Goal: Task Accomplishment & Management: Complete application form

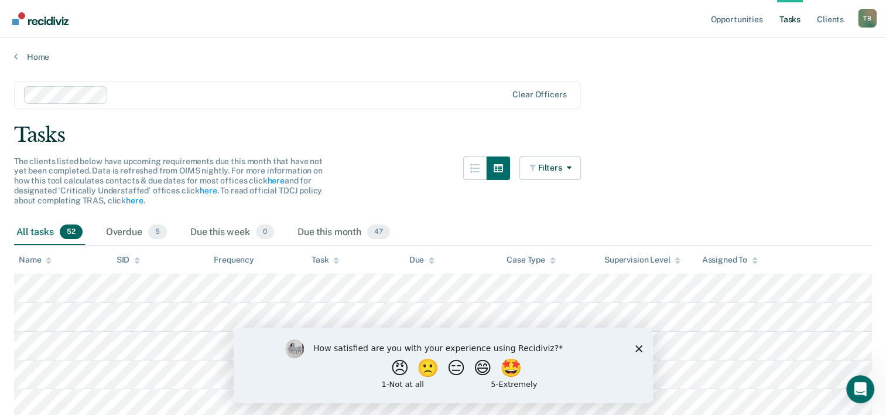
click at [640, 344] on icon "Close survey" at bounding box center [638, 347] width 7 height 7
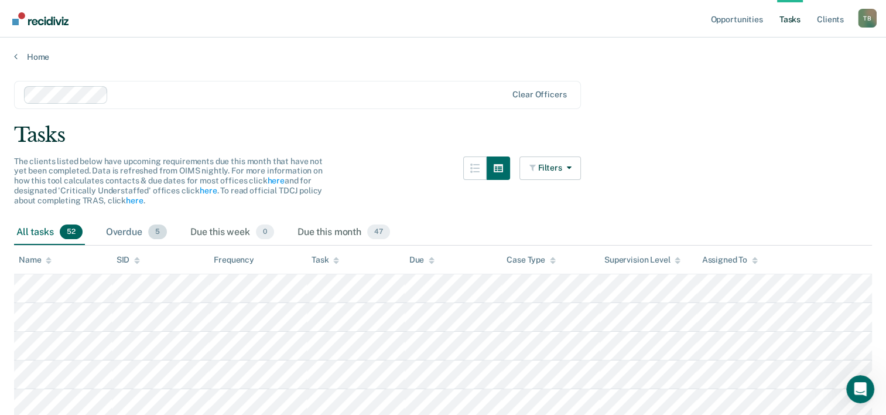
click at [145, 235] on div "Overdue 5" at bounding box center [137, 233] width 66 height 26
click at [204, 234] on div "Due this week 0" at bounding box center [232, 233] width 88 height 26
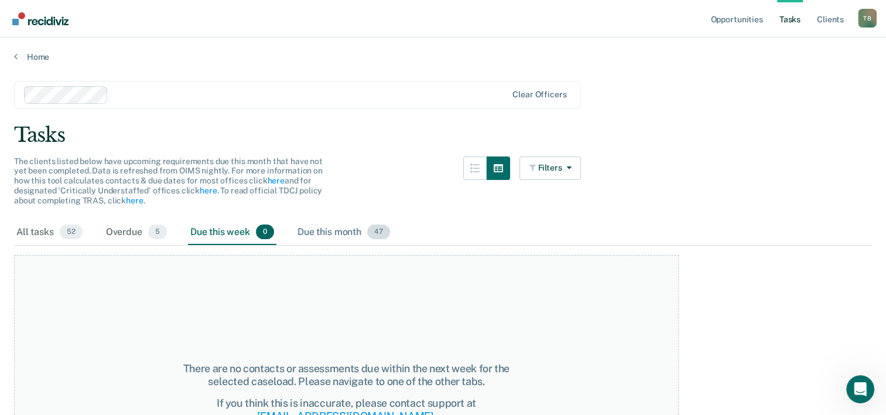
click at [298, 234] on div "Due this month 47" at bounding box center [343, 233] width 97 height 26
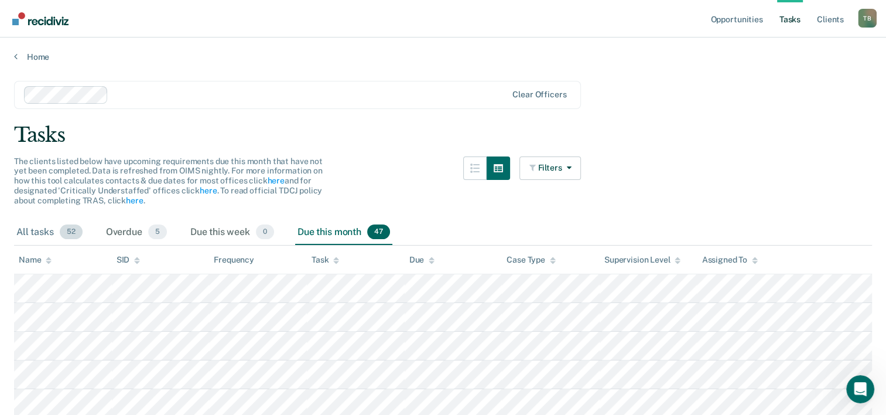
click at [46, 227] on div "All tasks 52" at bounding box center [49, 233] width 71 height 26
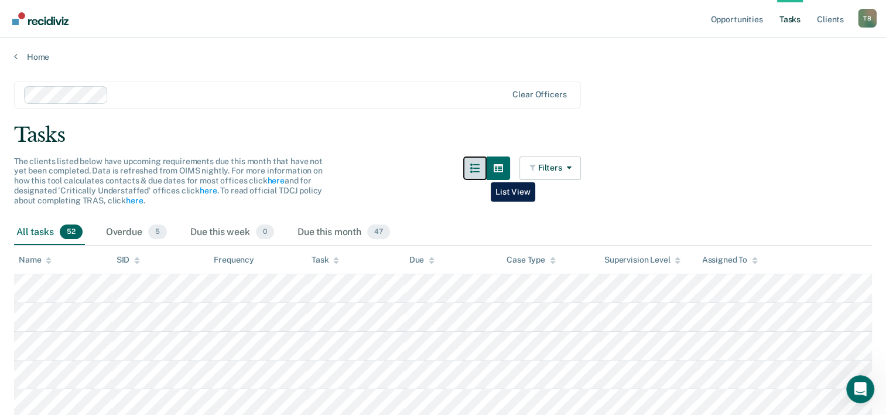
click at [482, 173] on button "button" at bounding box center [474, 167] width 23 height 23
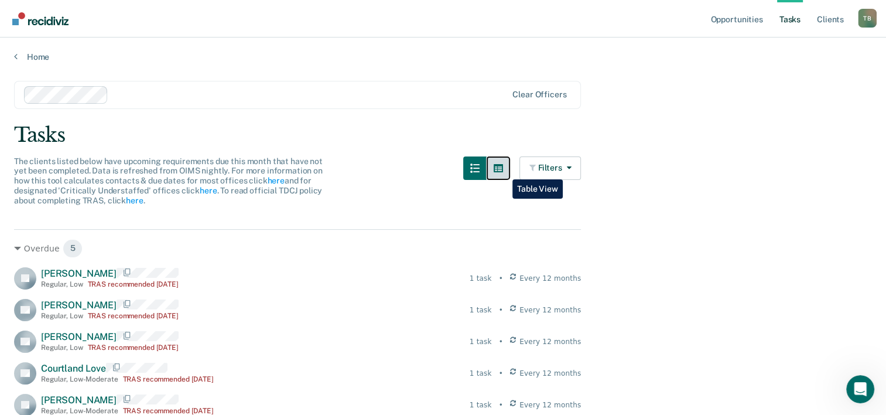
click at [503, 170] on icon "button" at bounding box center [498, 168] width 9 height 8
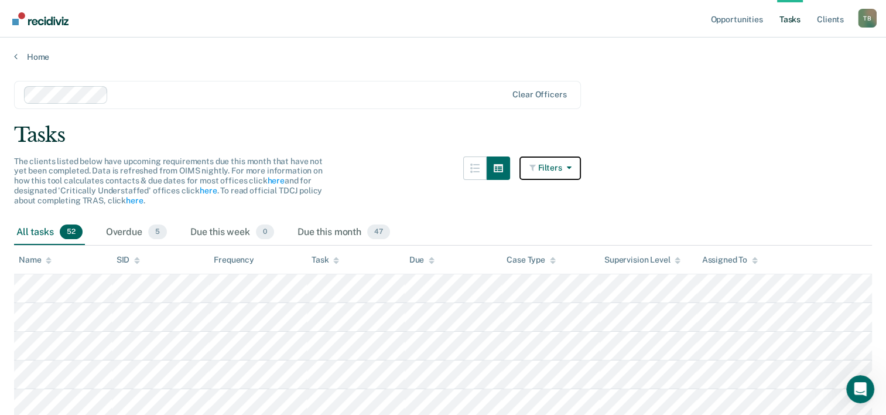
click at [546, 178] on button "Filters" at bounding box center [551, 167] width 62 height 23
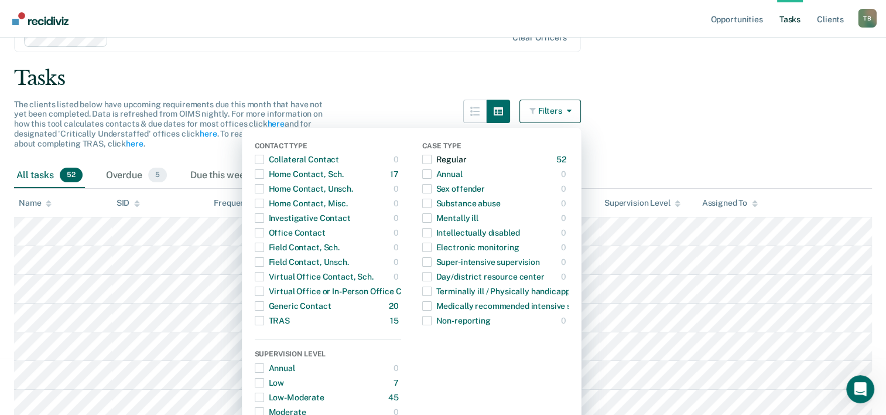
scroll to position [39, 0]
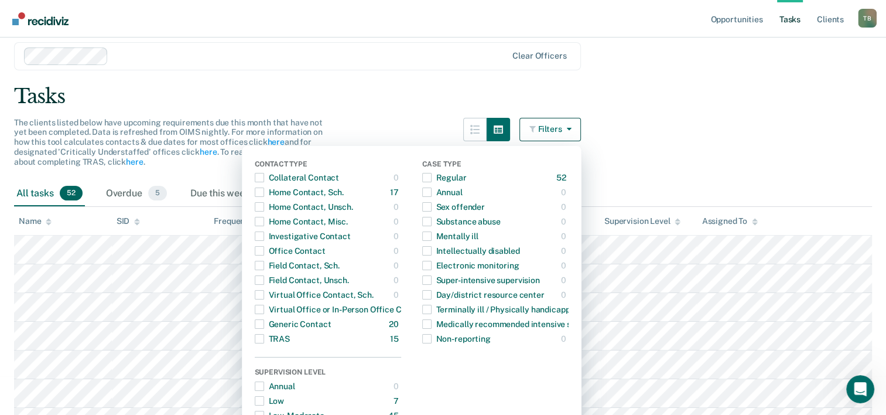
click at [835, 73] on main "Clear officers Tasks The clients listed below have upcoming requirements due th…" at bounding box center [443, 197] width 886 height 349
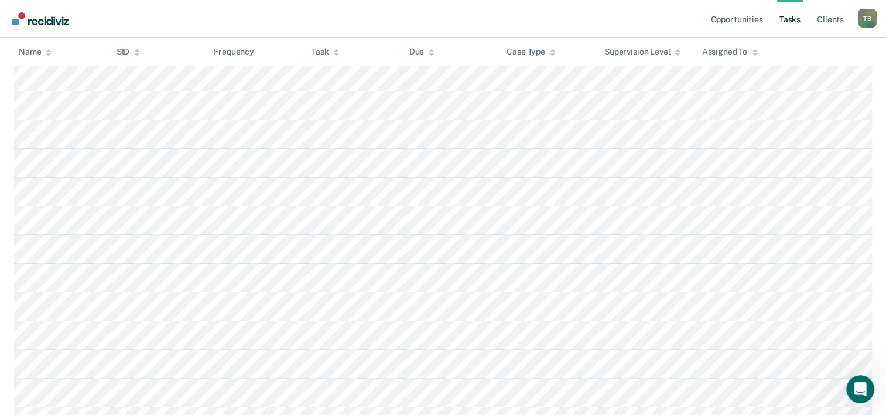
scroll to position [219, 0]
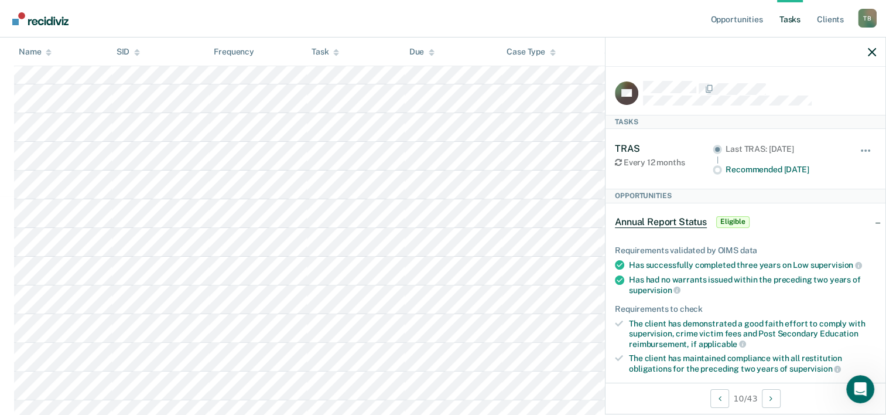
click at [725, 220] on span "Eligible" at bounding box center [732, 222] width 33 height 12
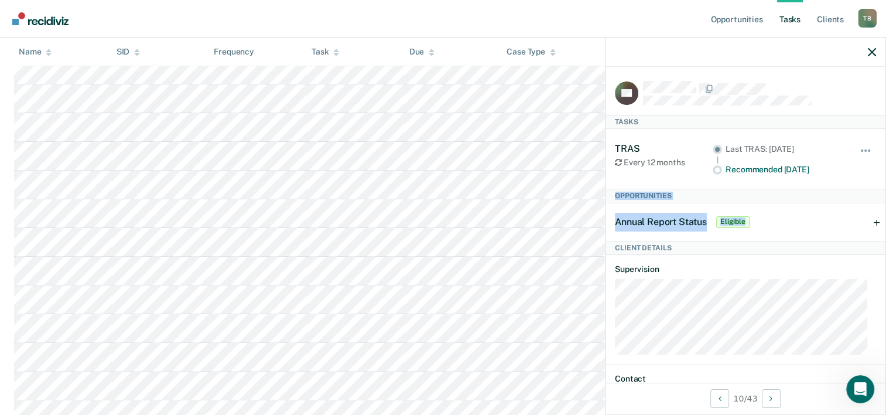
drag, startPoint x: 876, startPoint y: 180, endPoint x: 884, endPoint y: 235, distance: 55.0
click at [884, 235] on div "ER Tasks TRAS Every 12 months Last TRAS: Sep 13, 2024 Recommended in 12 days Hi…" at bounding box center [746, 225] width 280 height 316
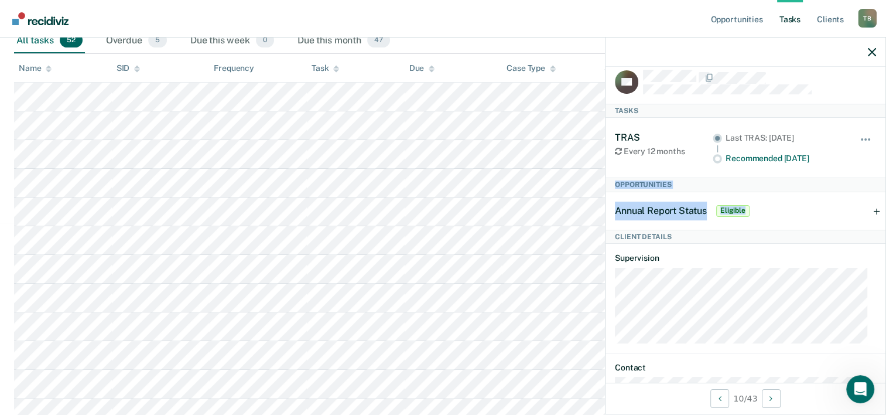
scroll to position [0, 0]
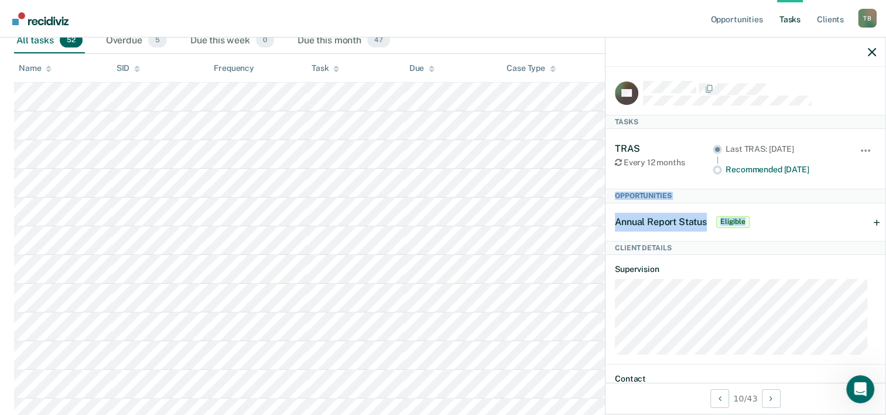
click at [723, 216] on span "Eligible" at bounding box center [732, 222] width 33 height 12
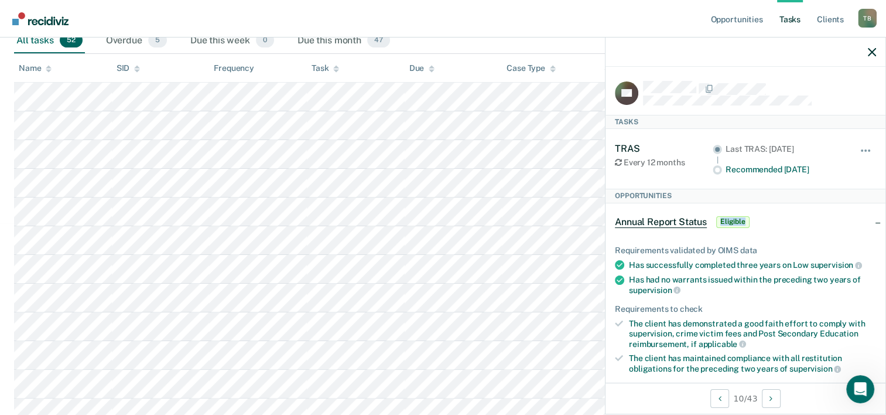
click at [723, 216] on span "Eligible" at bounding box center [732, 222] width 33 height 12
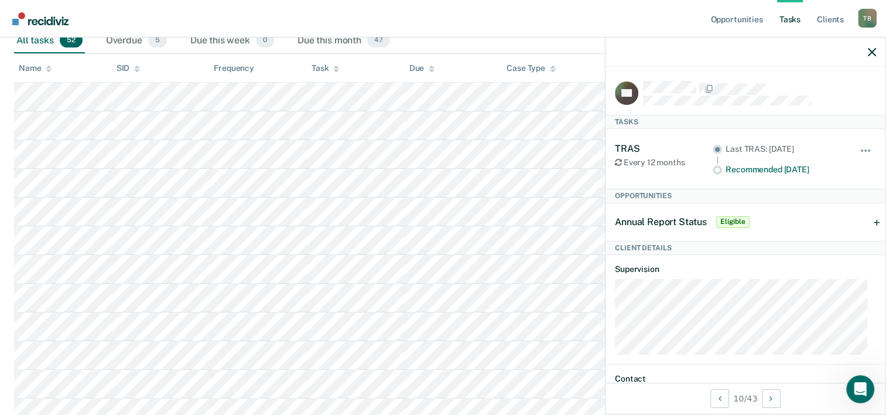
drag, startPoint x: 723, startPoint y: 215, endPoint x: 681, endPoint y: 219, distance: 42.4
click at [681, 219] on span "Annual Report Status" at bounding box center [661, 221] width 92 height 11
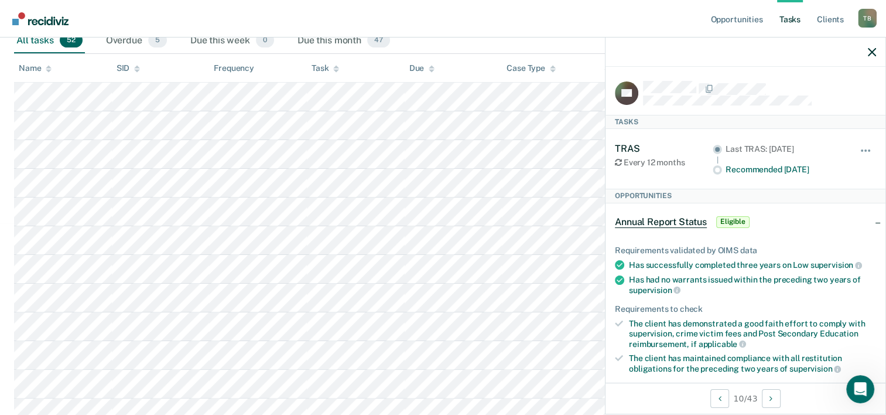
click at [680, 220] on span "Annual Report Status" at bounding box center [661, 222] width 92 height 12
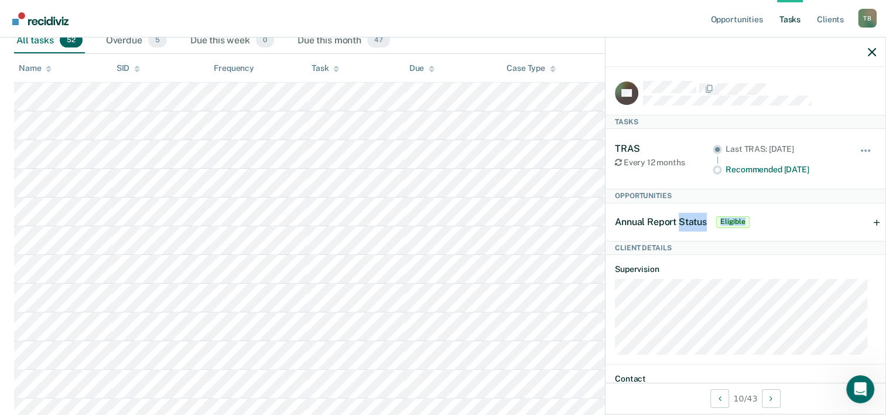
click at [680, 220] on span "Annual Report Status" at bounding box center [661, 221] width 92 height 11
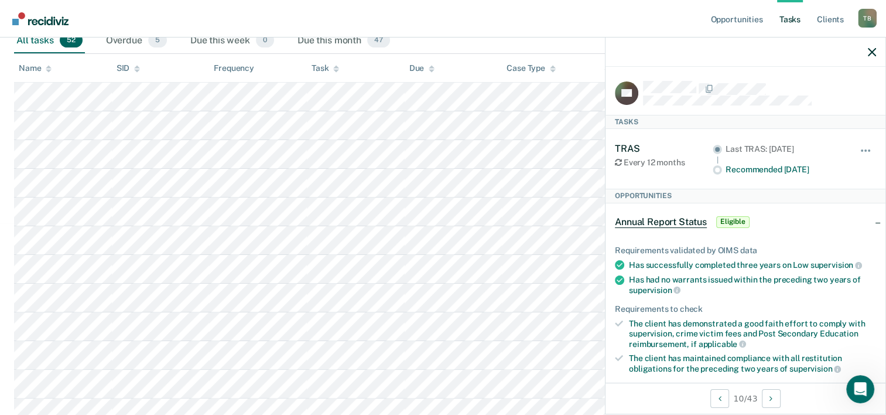
click at [822, 230] on div "Annual Report Status Eligible" at bounding box center [746, 221] width 280 height 37
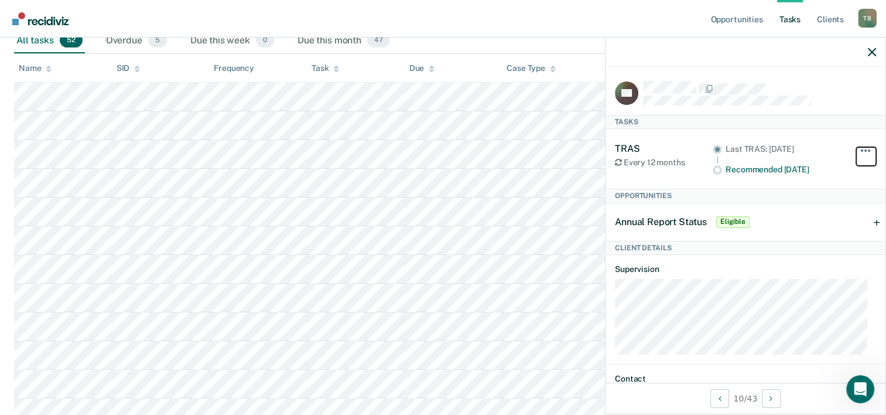
click at [856, 155] on button "button" at bounding box center [866, 156] width 20 height 19
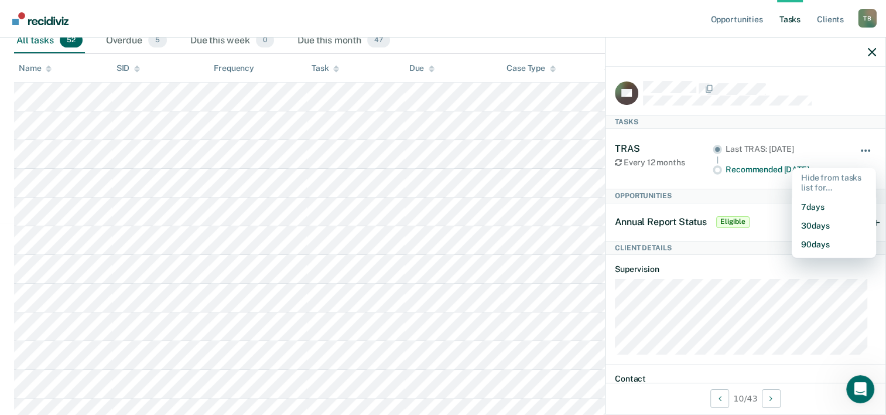
click at [856, 155] on button "button" at bounding box center [866, 156] width 20 height 19
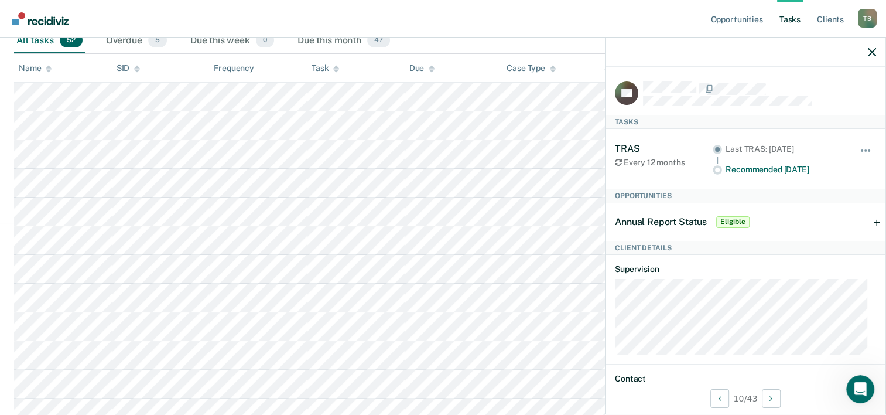
click at [650, 227] on div "Annual Report Status Eligible" at bounding box center [683, 222] width 137 height 19
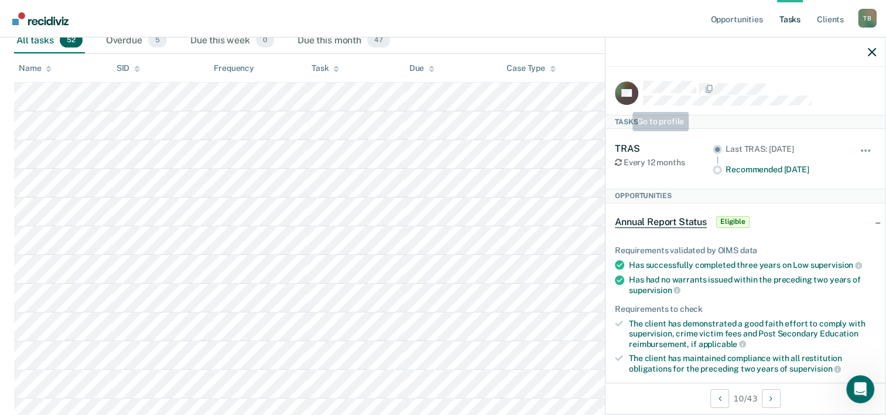
click at [624, 102] on rect at bounding box center [626, 92] width 23 height 23
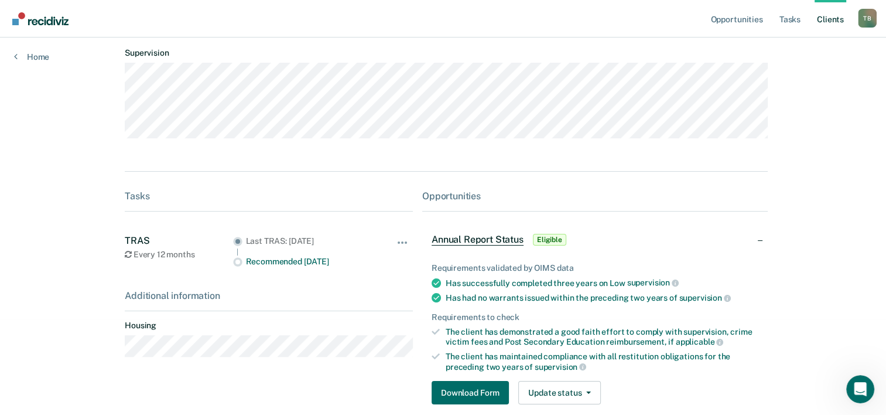
scroll to position [111, 0]
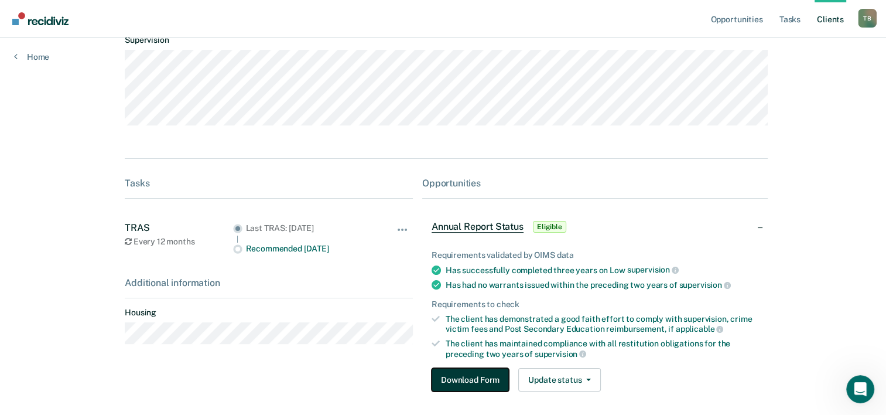
click at [453, 377] on button "Download Form" at bounding box center [470, 379] width 77 height 23
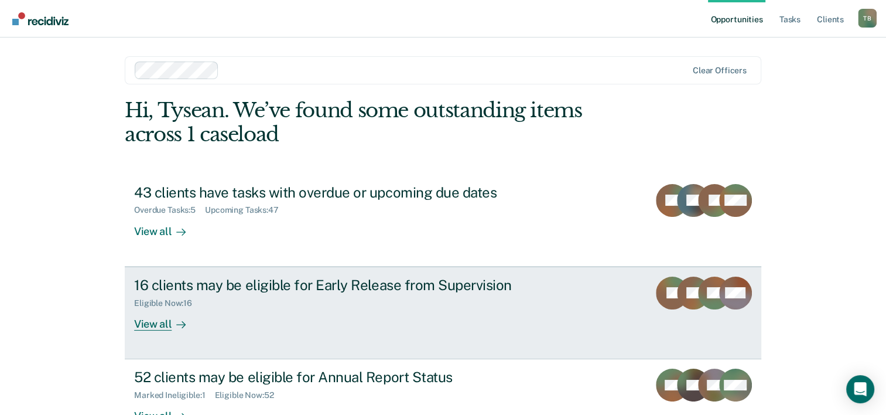
click at [392, 289] on div "16 clients may be eligible for Early Release from Supervision" at bounding box center [339, 285] width 411 height 17
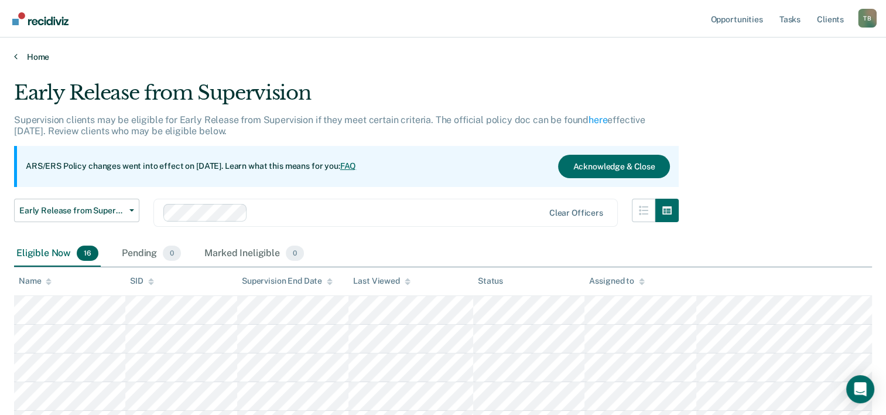
click at [29, 57] on link "Home" at bounding box center [443, 57] width 858 height 11
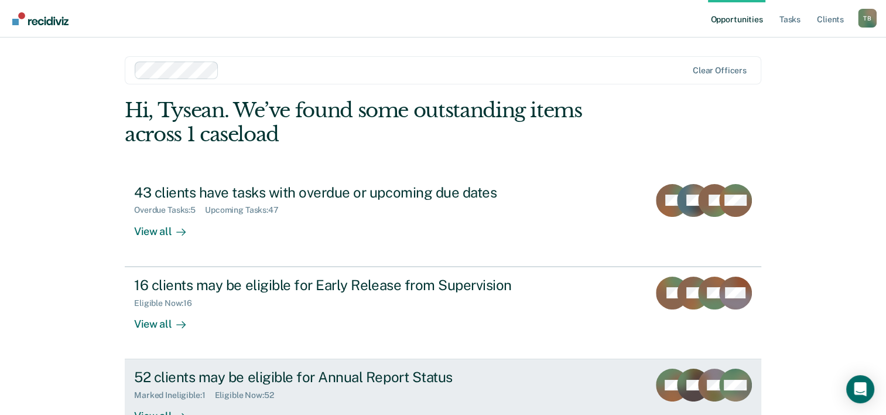
click at [335, 369] on div "52 clients may be eligible for Annual Report Status" at bounding box center [339, 376] width 411 height 17
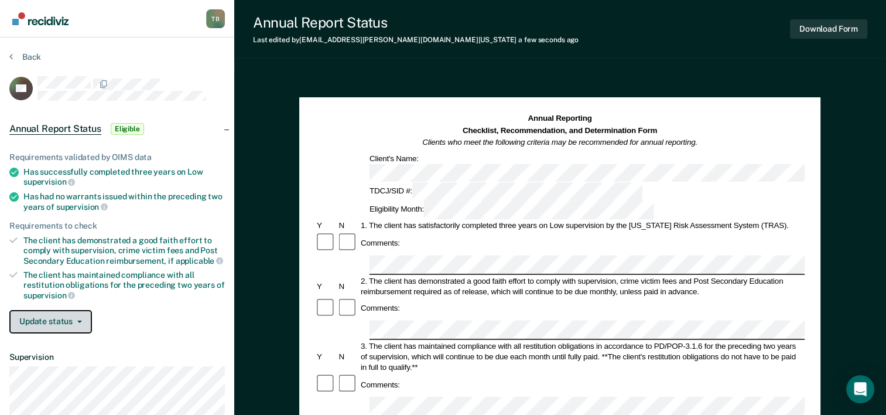
click at [61, 319] on button "Update status" at bounding box center [50, 321] width 83 height 23
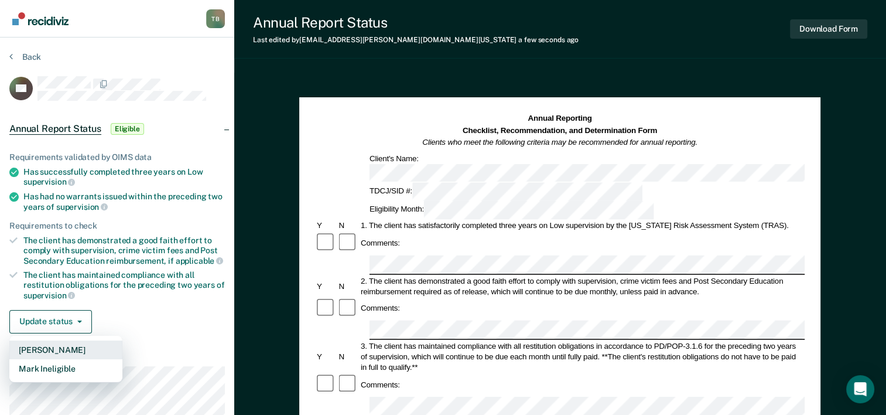
click at [47, 348] on button "[PERSON_NAME]" at bounding box center [65, 349] width 113 height 19
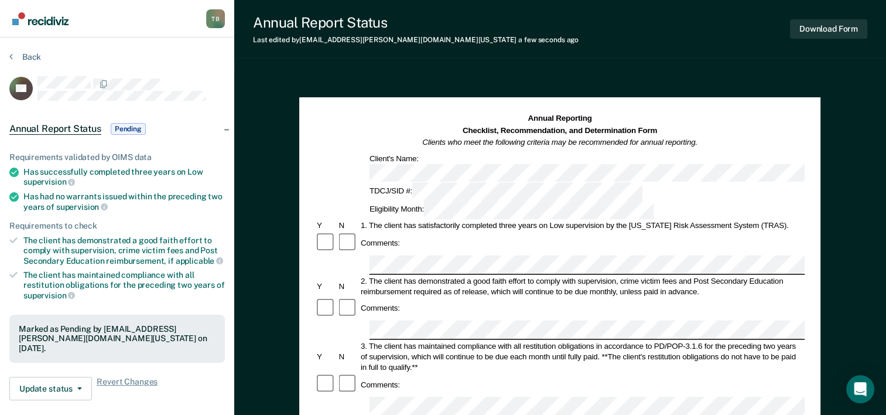
click at [886, 64] on div "Annual Report Status Last edited by [PERSON_NAME][EMAIL_ADDRESS][PERSON_NAME][D…" at bounding box center [560, 407] width 652 height 814
click at [214, 19] on div "T B" at bounding box center [215, 18] width 19 height 19
click at [33, 54] on button "Back" at bounding box center [25, 57] width 32 height 11
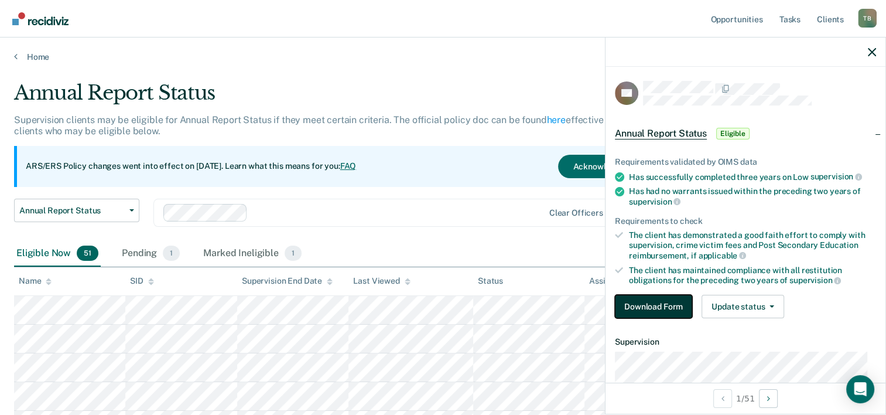
click at [670, 302] on button "Download Form" at bounding box center [653, 306] width 77 height 23
